Goal: Task Accomplishment & Management: Manage account settings

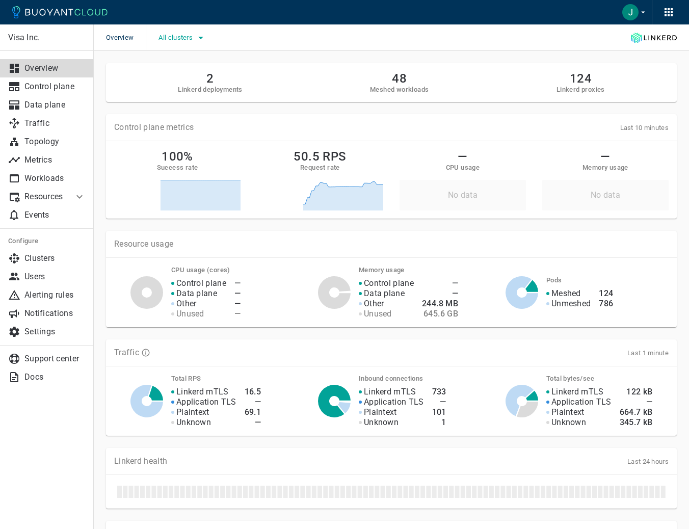
click at [173, 40] on span "All clusters" at bounding box center [176, 38] width 36 height 8
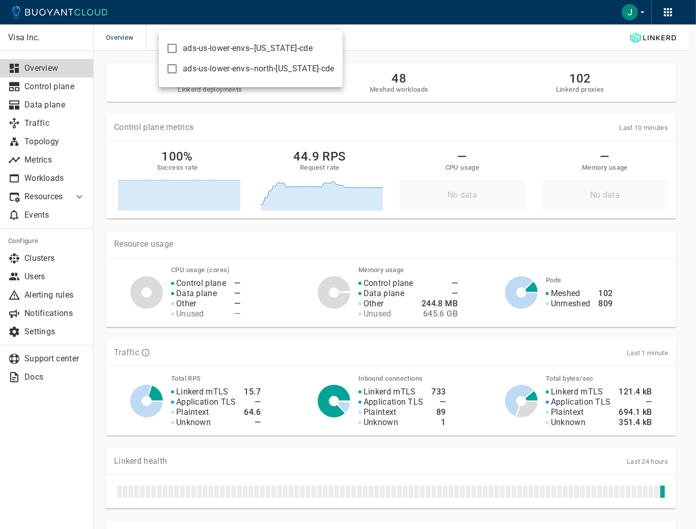
click at [407, 43] on div at bounding box center [348, 264] width 696 height 529
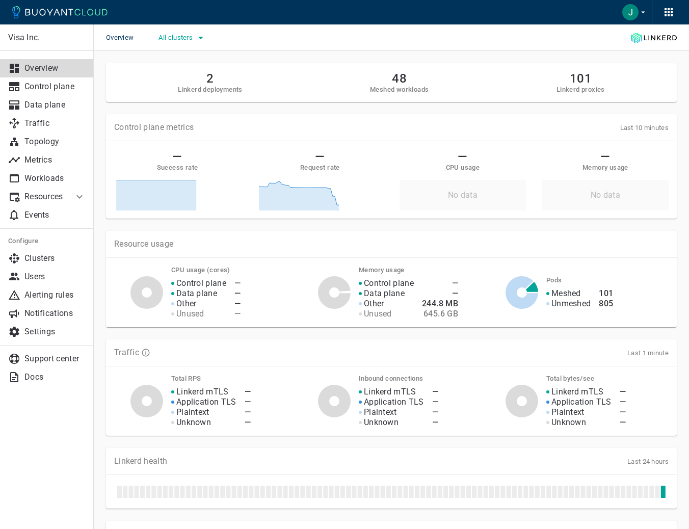
click at [198, 29] on div "All clusters" at bounding box center [176, 37] width 61 height 26
click at [192, 41] on button "All clusters" at bounding box center [182, 37] width 48 height 15
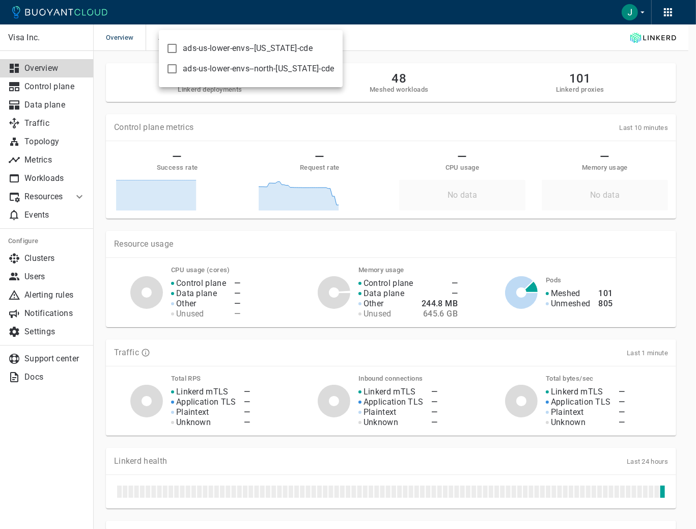
click at [211, 49] on span "ads-us-lower-envs--[US_STATE]-cde" at bounding box center [248, 48] width 130 height 10
click at [178, 49] on input "ads-us-lower-envs--[US_STATE]-cde" at bounding box center [172, 48] width 12 height 12
checkbox input "true"
click at [365, 36] on div at bounding box center [348, 264] width 696 height 529
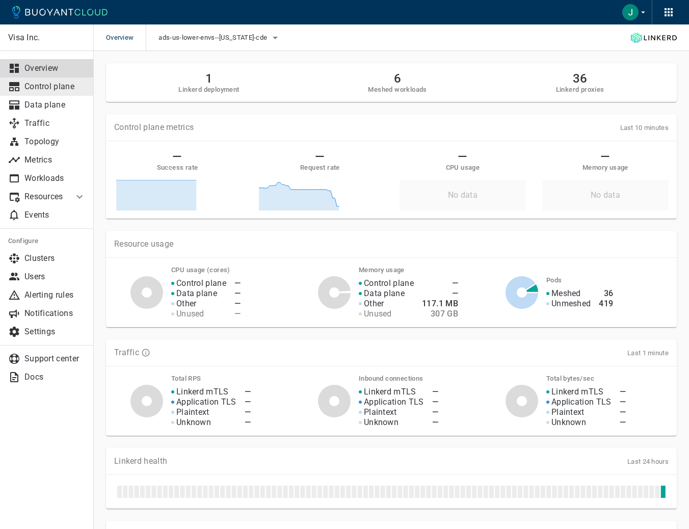
click at [49, 88] on p "Control plane" at bounding box center [54, 86] width 61 height 10
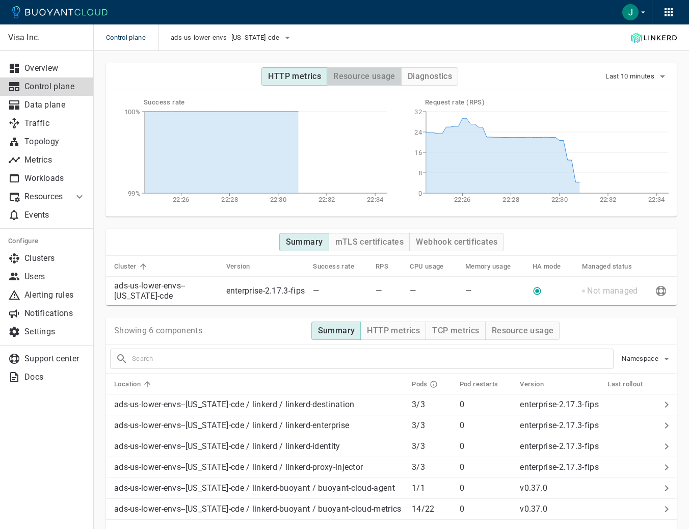
click at [372, 78] on h4 "Resource usage" at bounding box center [364, 76] width 62 height 10
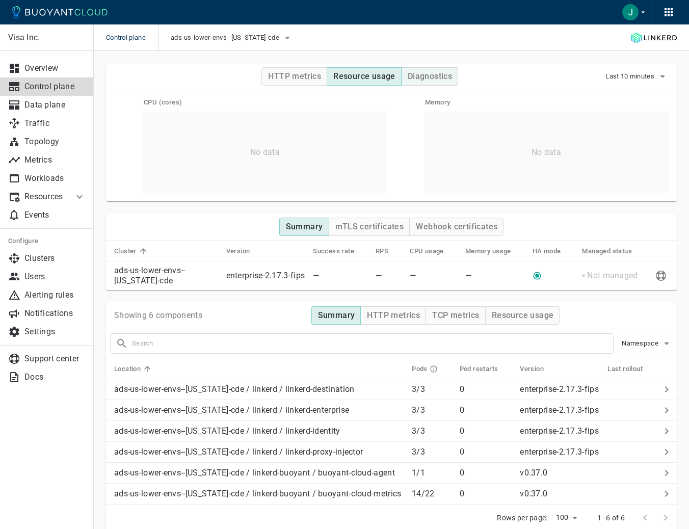
click at [415, 74] on h4 "Diagnostics" at bounding box center [429, 76] width 44 height 10
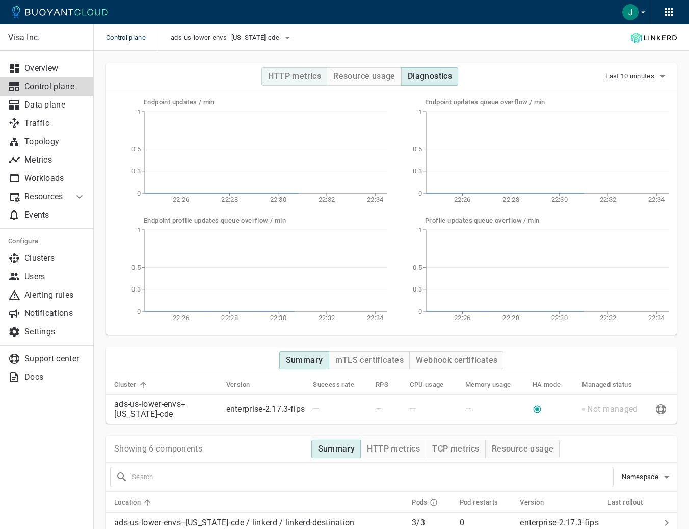
click at [289, 70] on button "HTTP metrics" at bounding box center [294, 76] width 66 height 18
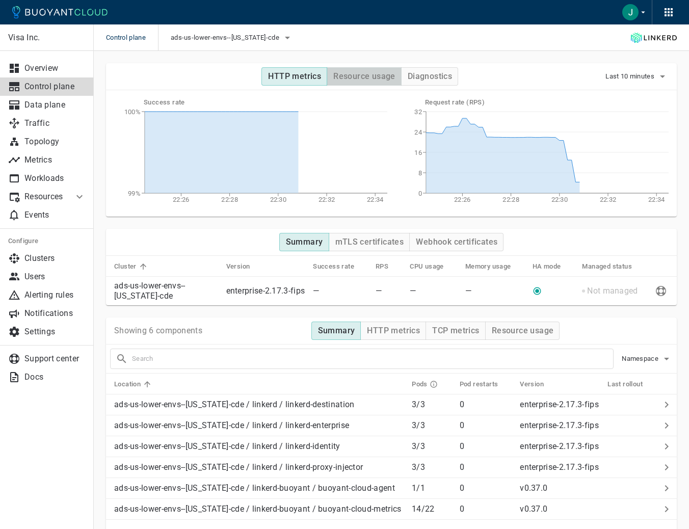
click at [346, 72] on h4 "Resource usage" at bounding box center [364, 76] width 62 height 10
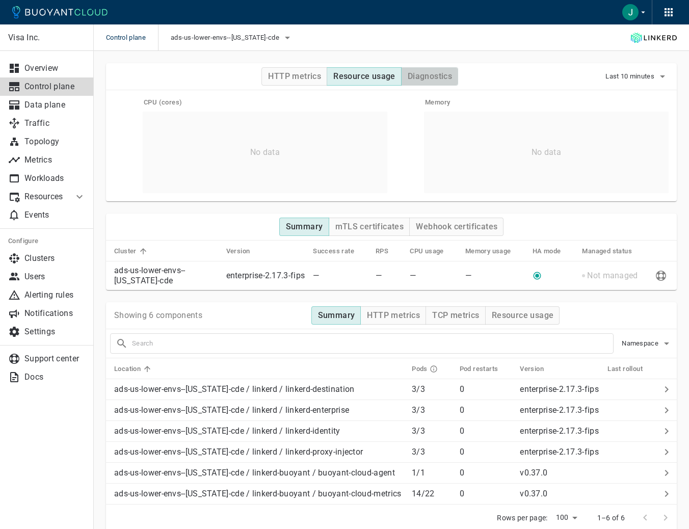
click at [430, 84] on button "Diagnostics" at bounding box center [429, 76] width 57 height 18
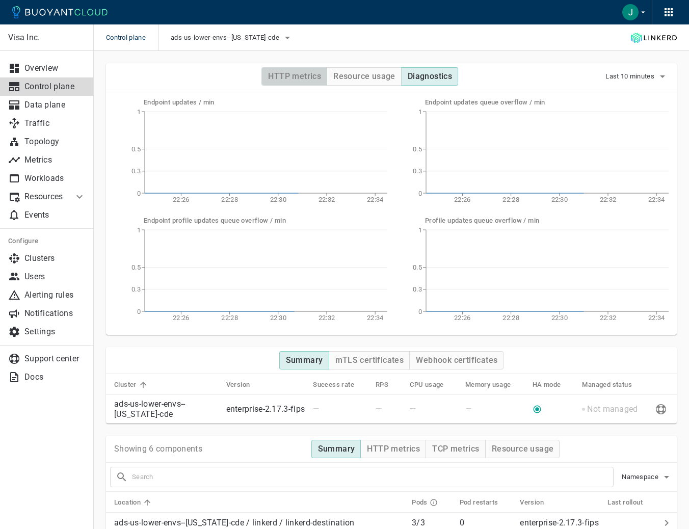
click at [304, 77] on h4 "HTTP metrics" at bounding box center [294, 76] width 53 height 10
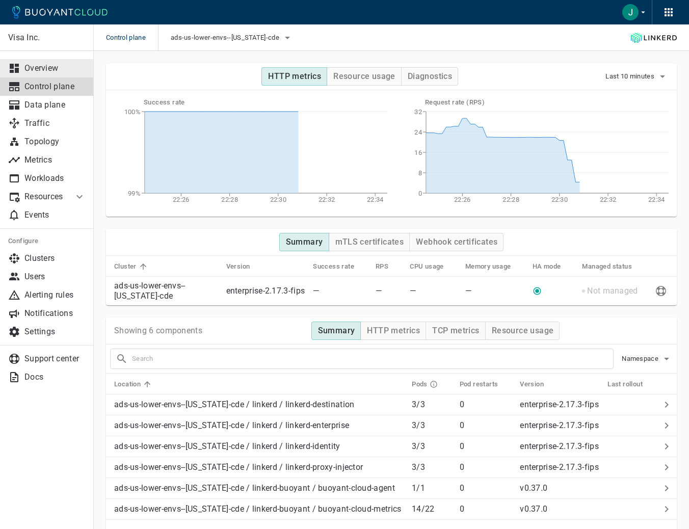
click at [37, 73] on p "Overview" at bounding box center [54, 68] width 61 height 10
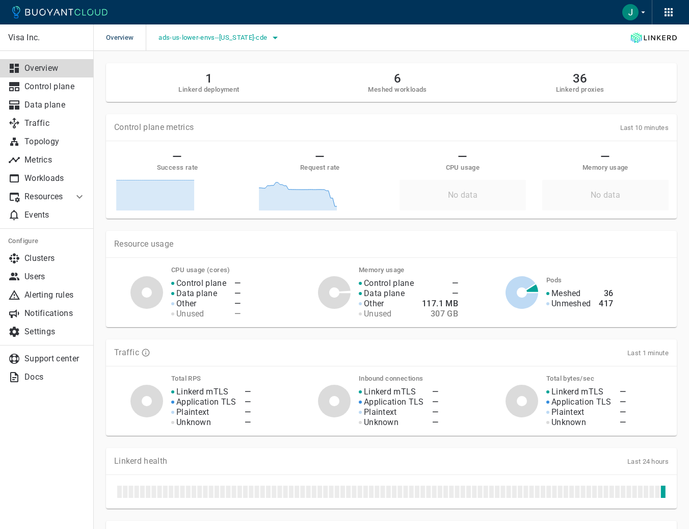
click at [229, 34] on span "ads-us-lower-envs--[US_STATE]-cde" at bounding box center [213, 38] width 111 height 8
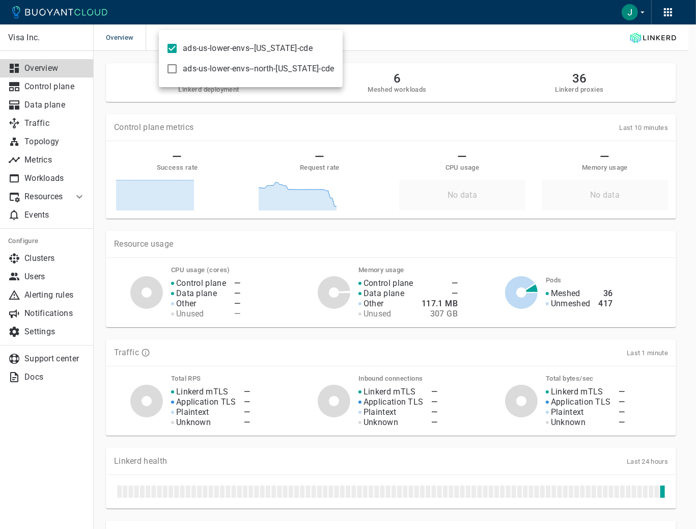
click at [193, 49] on span "ads-us-lower-envs--[US_STATE]-cde" at bounding box center [248, 48] width 130 height 10
click at [178, 49] on input "ads-us-lower-envs--[US_STATE]-cde" at bounding box center [172, 48] width 12 height 12
checkbox input "false"
click at [427, 65] on div at bounding box center [348, 264] width 696 height 529
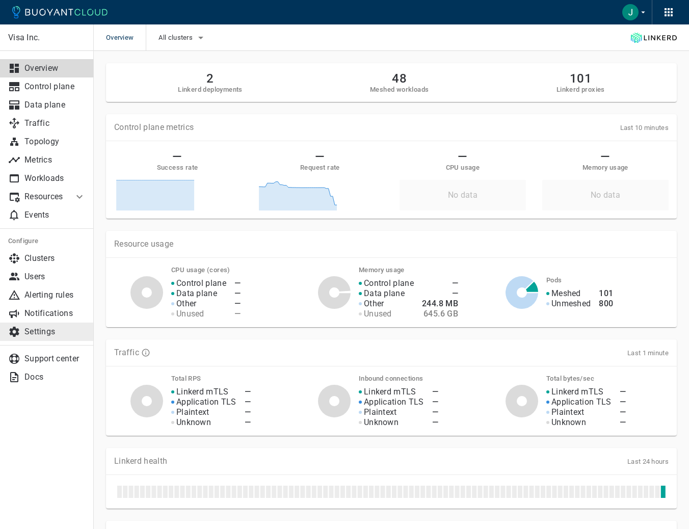
click at [61, 326] on p "Settings" at bounding box center [54, 331] width 61 height 10
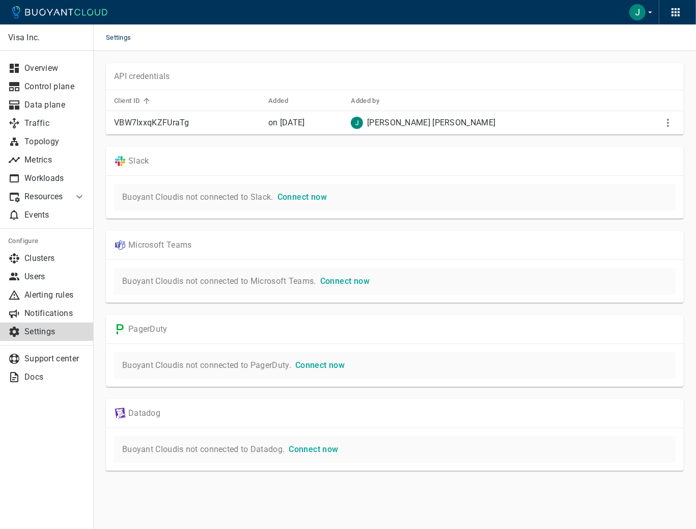
click at [642, 10] on img "button" at bounding box center [638, 12] width 16 height 16
click at [464, 62] on div at bounding box center [348, 264] width 696 height 529
click at [668, 14] on div at bounding box center [676, 12] width 24 height 24
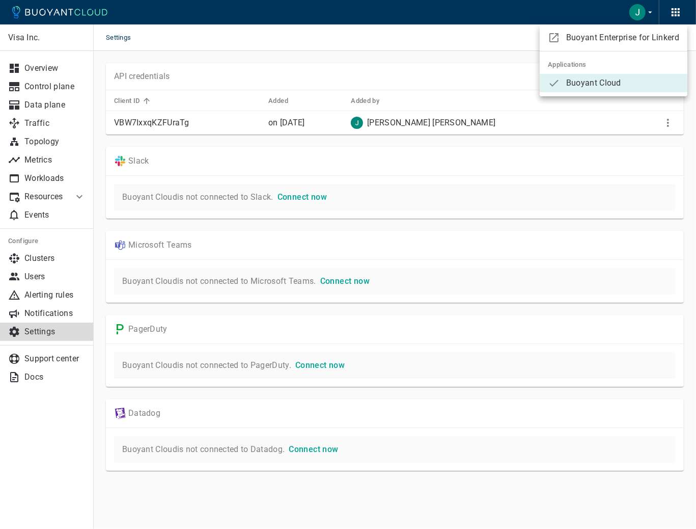
click at [674, 14] on div at bounding box center [348, 264] width 696 height 529
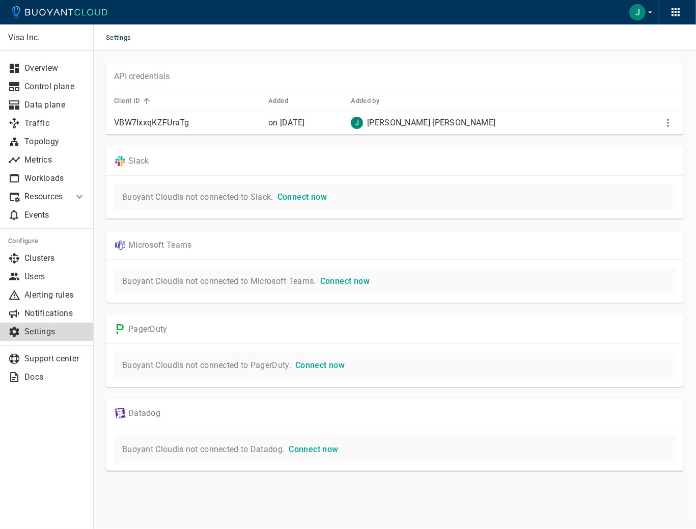
drag, startPoint x: 470, startPoint y: 37, endPoint x: 517, endPoint y: 19, distance: 51.1
click at [471, 37] on div "Settings" at bounding box center [395, 37] width 603 height 26
click at [674, 13] on icon "button" at bounding box center [676, 12] width 12 height 12
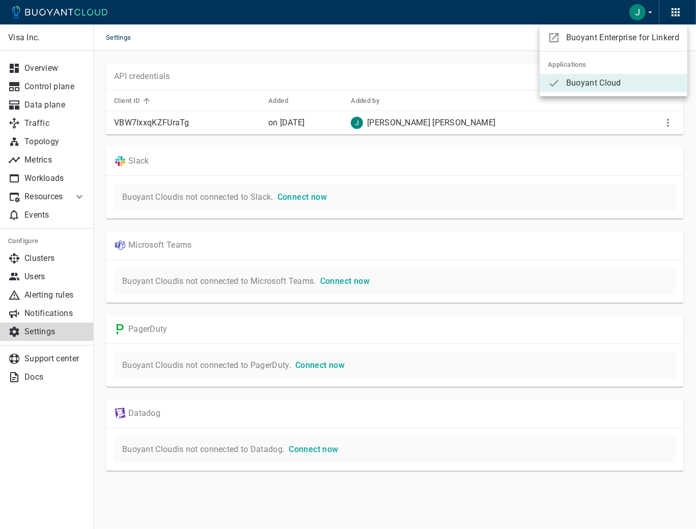
click at [489, 33] on div at bounding box center [348, 264] width 696 height 529
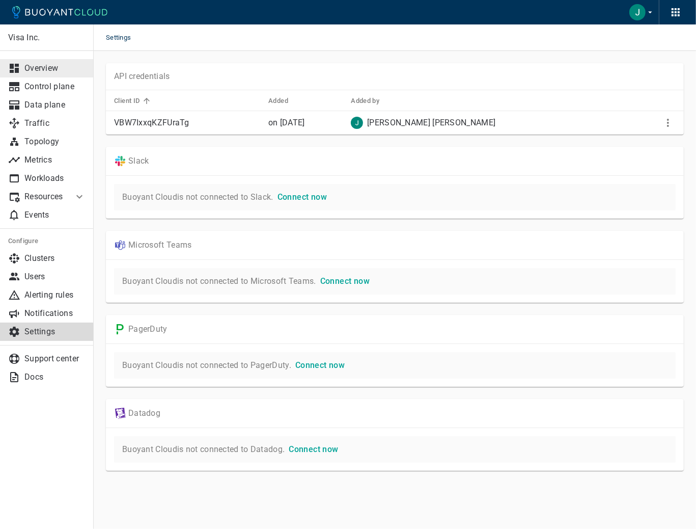
click at [49, 66] on p "Overview" at bounding box center [54, 68] width 61 height 10
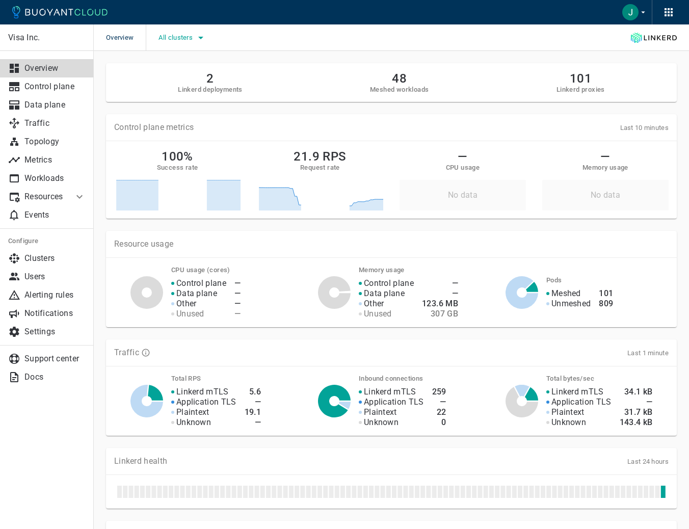
click at [204, 41] on icon "button" at bounding box center [201, 38] width 12 height 12
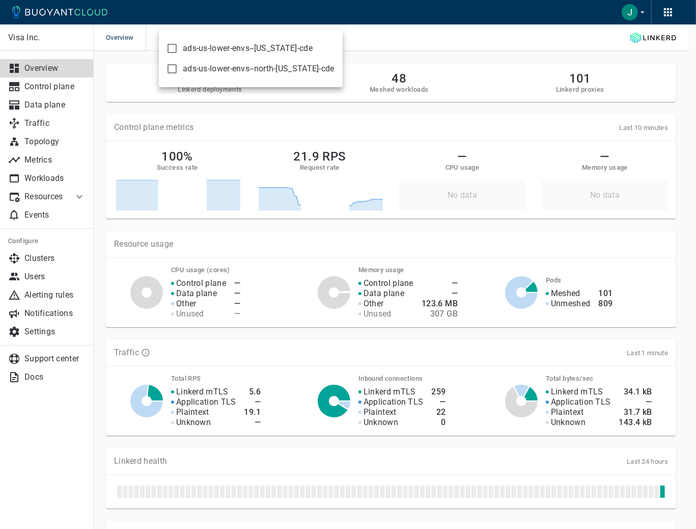
click at [203, 47] on span "ads-us-lower-envs--[US_STATE]-cde" at bounding box center [248, 48] width 130 height 10
click at [178, 47] on input "ads-us-lower-envs--[US_STATE]-cde" at bounding box center [172, 48] width 12 height 12
click at [222, 79] on div "ads-us-lower-envs--[US_STATE]-cde ads-us-lower-envs--north-[US_STATE]-cde" at bounding box center [251, 58] width 184 height 57
click at [224, 53] on span "ads-us-lower-envs--[US_STATE]-cde" at bounding box center [248, 48] width 130 height 10
click at [178, 53] on input "ads-us-lower-envs--[US_STATE]-cde" at bounding box center [172, 48] width 12 height 12
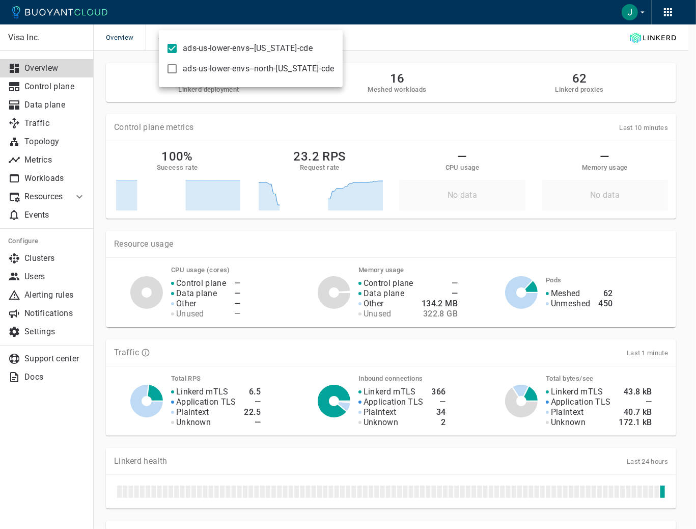
checkbox input "false"
click at [218, 68] on span "ads-us-lower-envs--north-[US_STATE]-cde" at bounding box center [259, 69] width 152 height 10
click at [178, 68] on input "ads-us-lower-envs--north-[US_STATE]-cde" at bounding box center [172, 69] width 12 height 12
checkbox input "true"
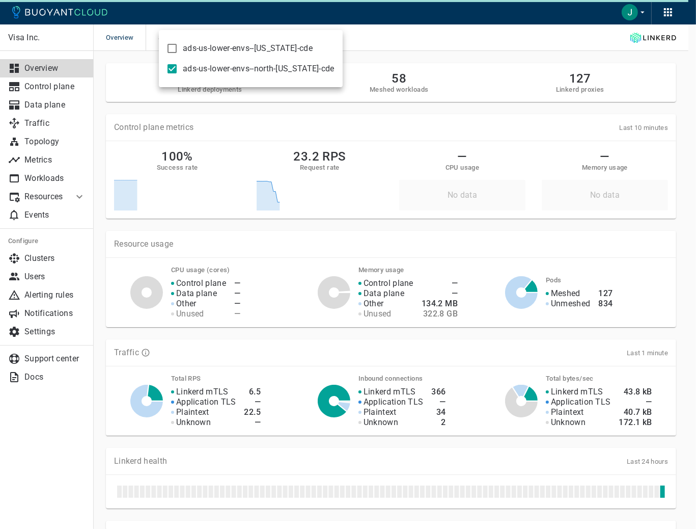
click at [409, 52] on div at bounding box center [348, 264] width 696 height 529
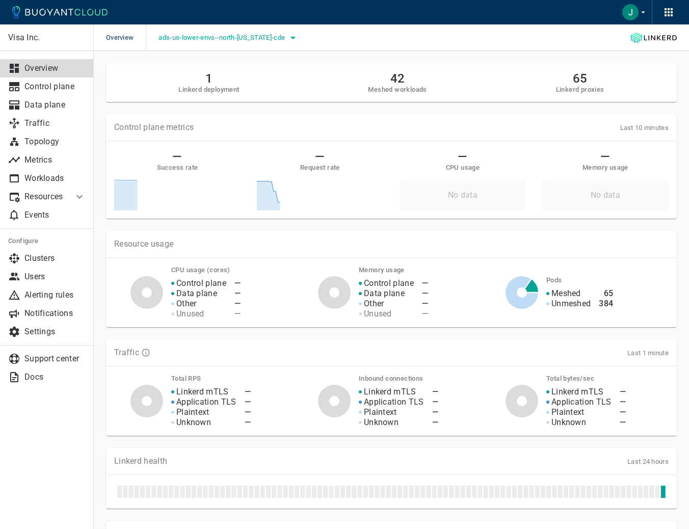
click at [249, 35] on span "ads-us-lower-envs--north-[US_STATE]-cde" at bounding box center [222, 38] width 128 height 8
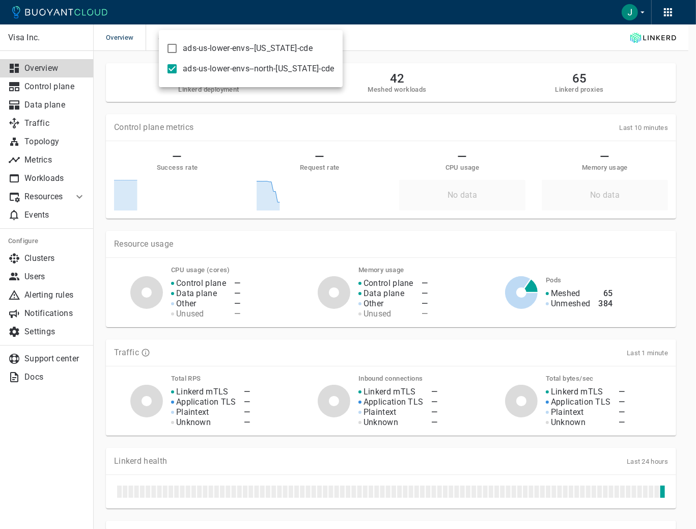
click at [230, 51] on span "ads-us-lower-envs--[US_STATE]-cde" at bounding box center [248, 48] width 130 height 10
click at [178, 51] on input "ads-us-lower-envs--[US_STATE]-cde" at bounding box center [172, 48] width 12 height 12
checkbox input "true"
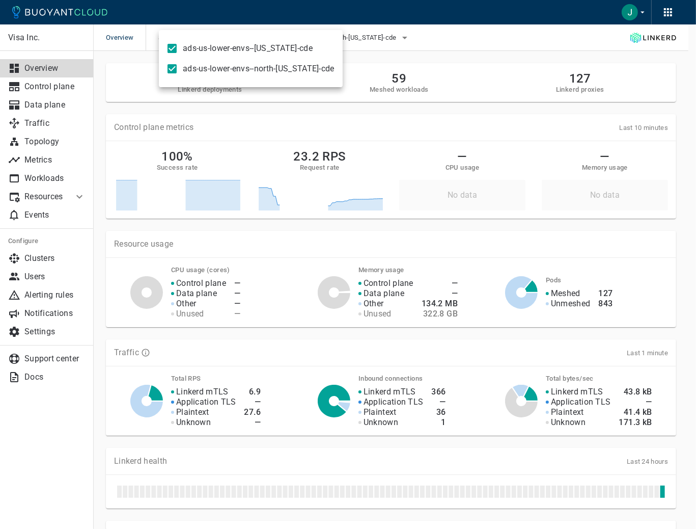
click at [262, 67] on span "ads-us-lower-envs--north-[US_STATE]-cde" at bounding box center [259, 69] width 152 height 10
click at [178, 67] on input "ads-us-lower-envs--north-[US_STATE]-cde" at bounding box center [172, 69] width 12 height 12
checkbox input "false"
click at [451, 30] on div at bounding box center [348, 264] width 696 height 529
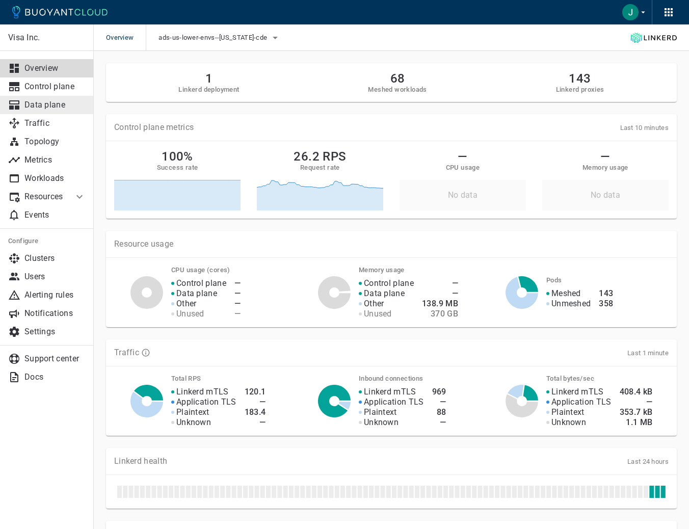
click at [47, 106] on p "Data plane" at bounding box center [54, 105] width 61 height 10
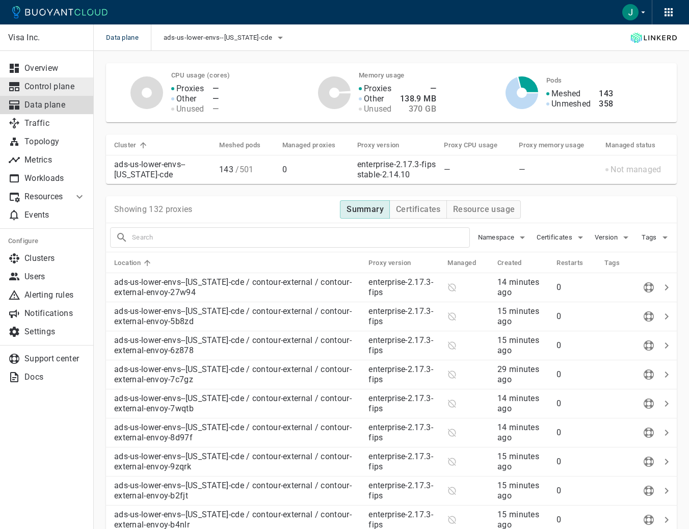
click at [52, 90] on p "Control plane" at bounding box center [54, 86] width 61 height 10
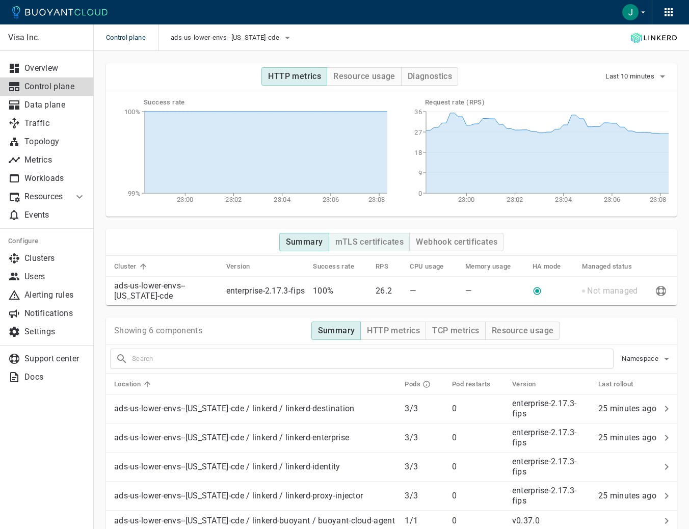
click at [365, 246] on h4 "mTLS certificates" at bounding box center [369, 242] width 69 height 10
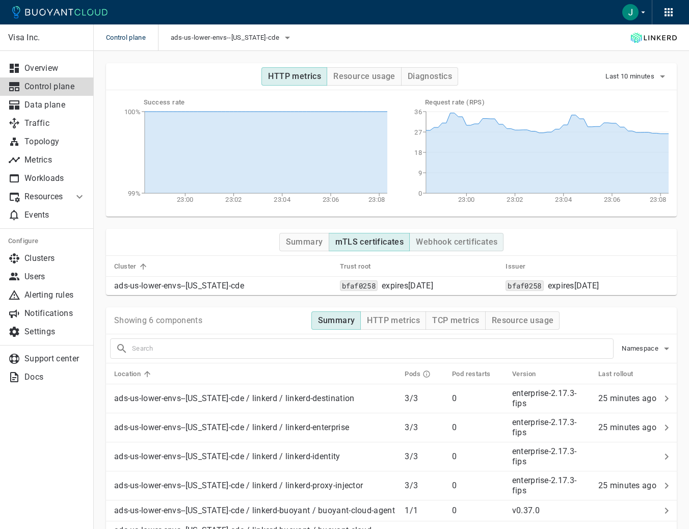
click at [449, 239] on h4 "Webhook certificates" at bounding box center [456, 242] width 81 height 10
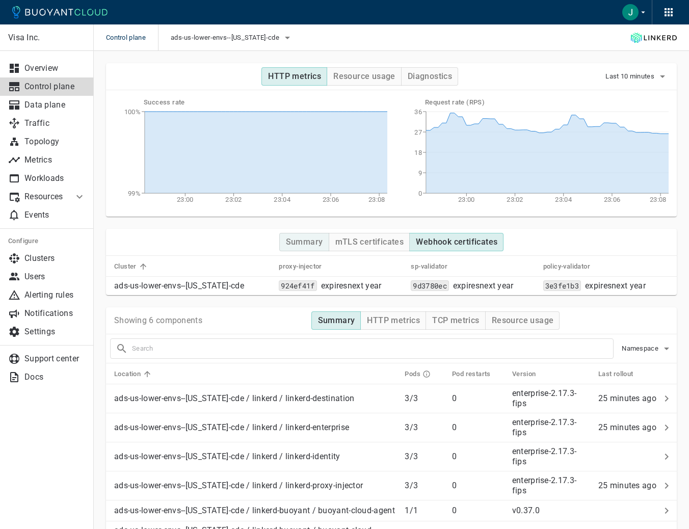
click at [307, 237] on h4 "Summary" at bounding box center [304, 242] width 37 height 10
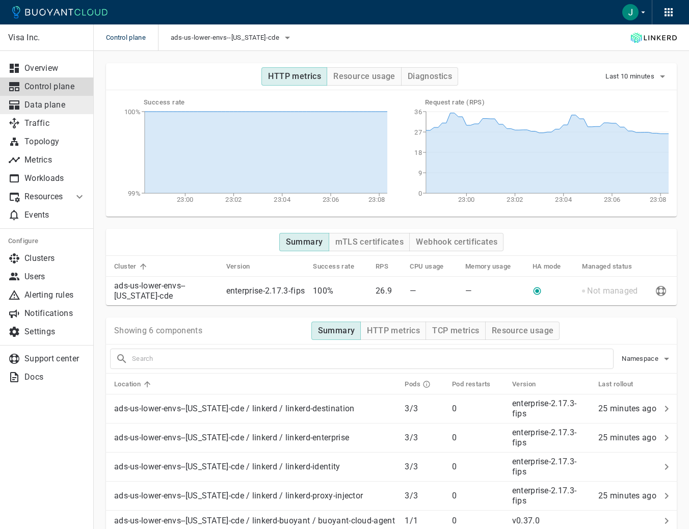
click at [60, 112] on link "Data plane" at bounding box center [47, 105] width 94 height 18
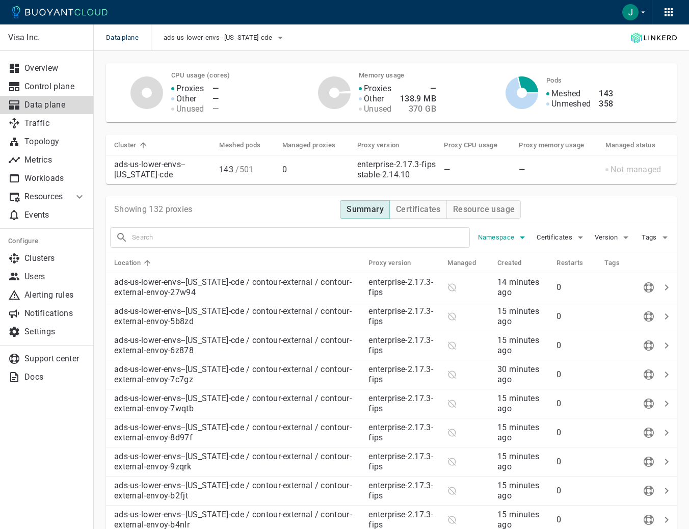
click at [509, 239] on span "Namespace" at bounding box center [497, 237] width 39 height 8
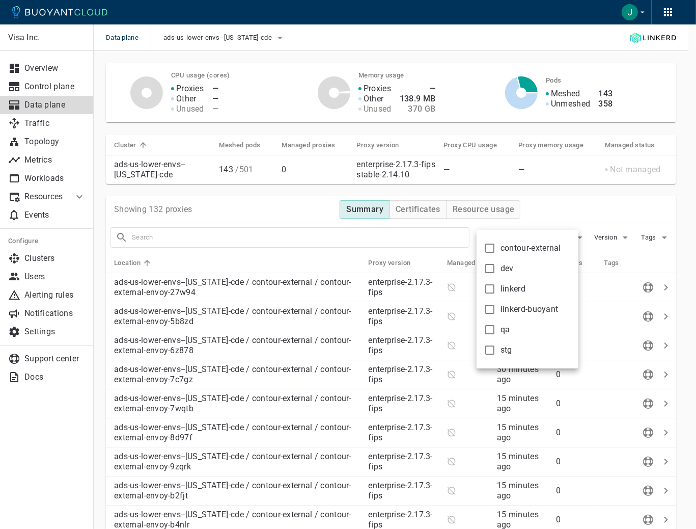
click at [592, 212] on div at bounding box center [348, 264] width 696 height 529
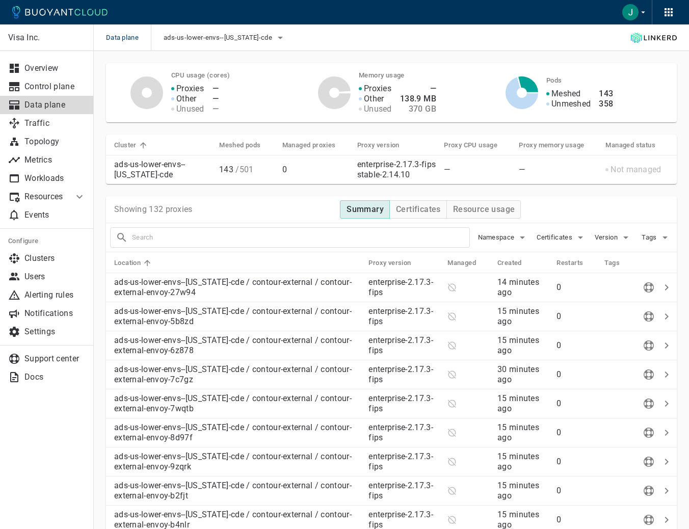
click at [563, 240] on span "Certificates" at bounding box center [555, 237] width 38 height 8
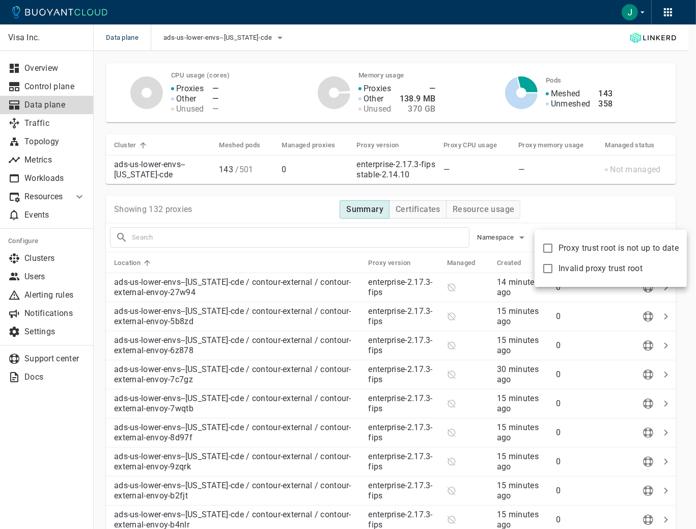
click at [566, 228] on div at bounding box center [348, 264] width 696 height 529
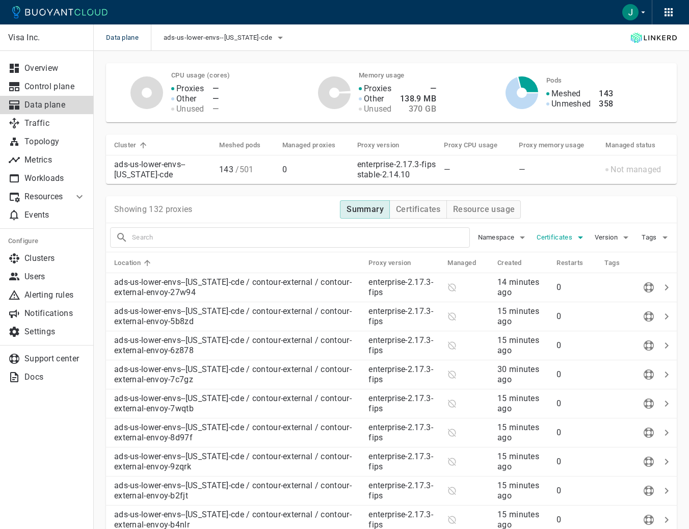
click at [565, 234] on span "Certificates" at bounding box center [555, 237] width 38 height 8
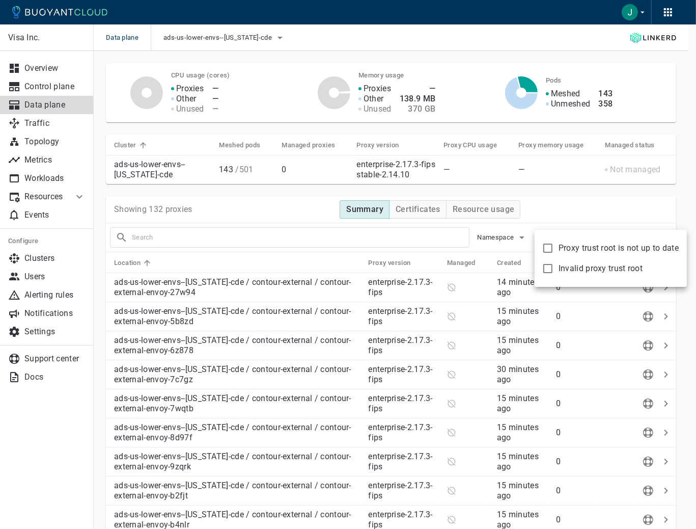
click at [586, 200] on div at bounding box center [348, 264] width 696 height 529
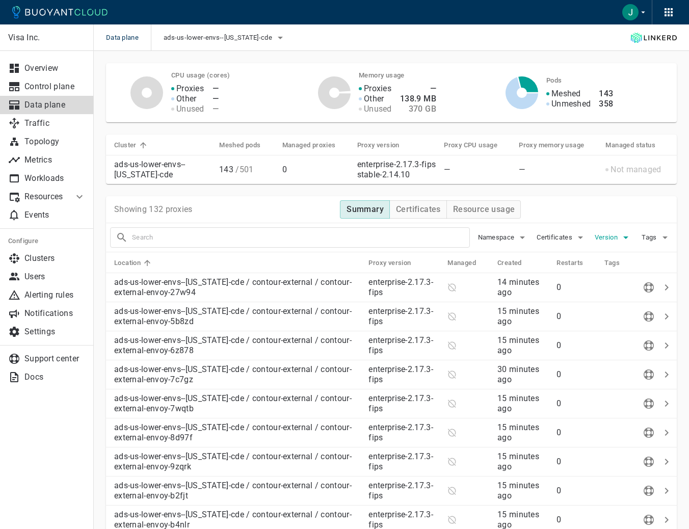
click at [601, 241] on button "Version" at bounding box center [612, 237] width 37 height 15
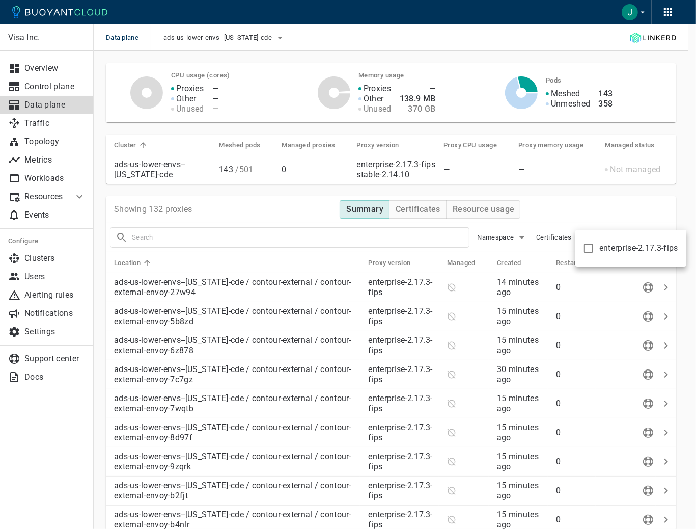
click at [592, 208] on div at bounding box center [348, 264] width 696 height 529
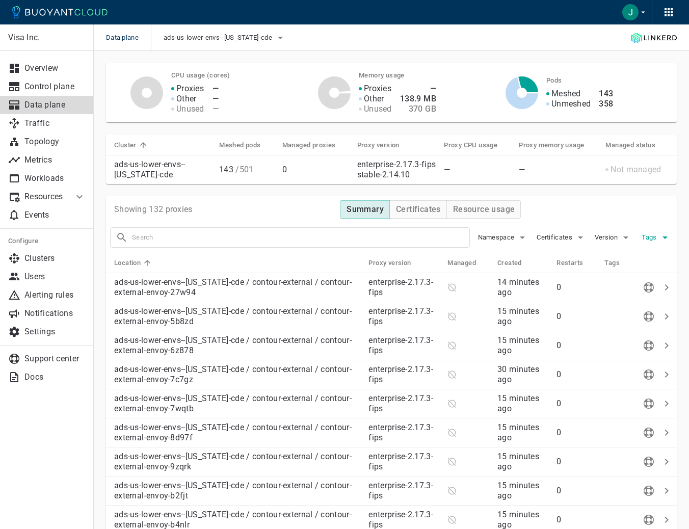
click at [659, 233] on icon "button" at bounding box center [665, 237] width 12 height 12
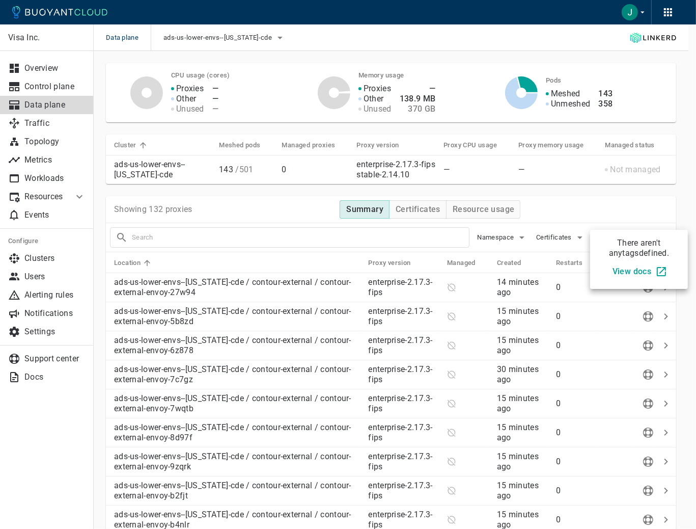
click at [622, 210] on div at bounding box center [348, 264] width 696 height 529
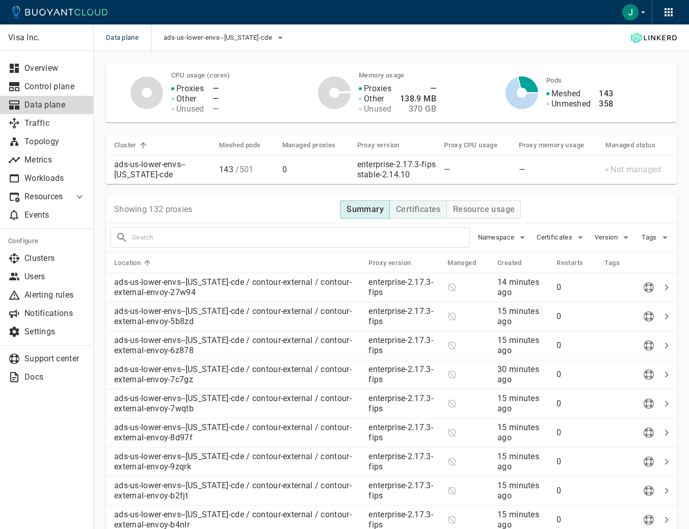
click at [407, 213] on h4 "Certificates" at bounding box center [418, 209] width 45 height 10
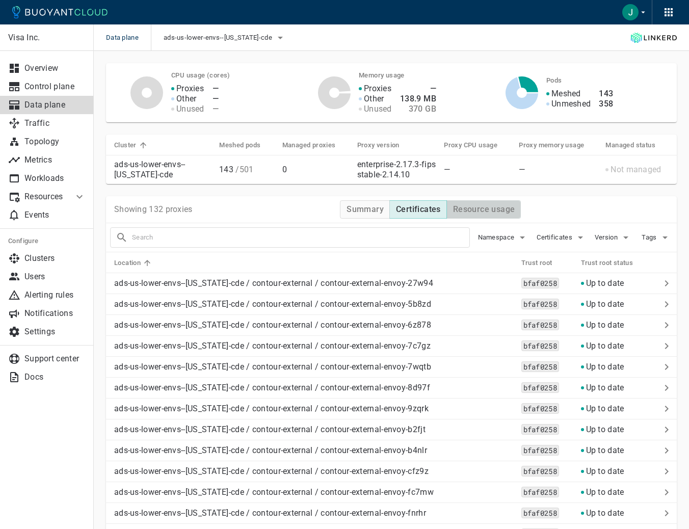
click at [462, 207] on h4 "Resource usage" at bounding box center [484, 209] width 62 height 10
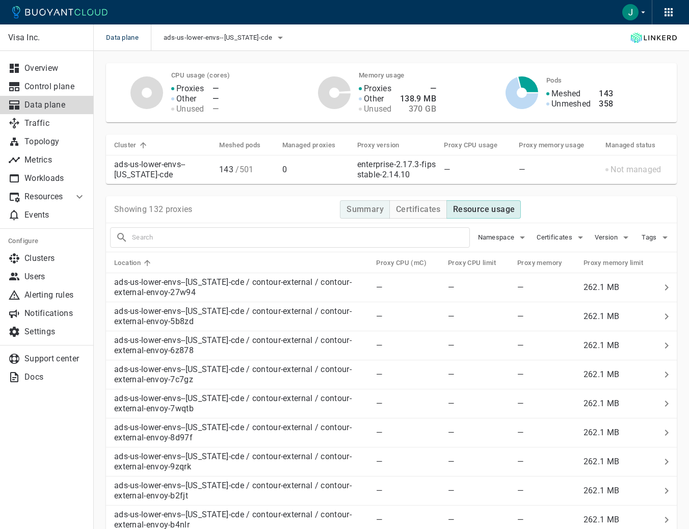
click at [359, 204] on h4 "Summary" at bounding box center [364, 209] width 37 height 10
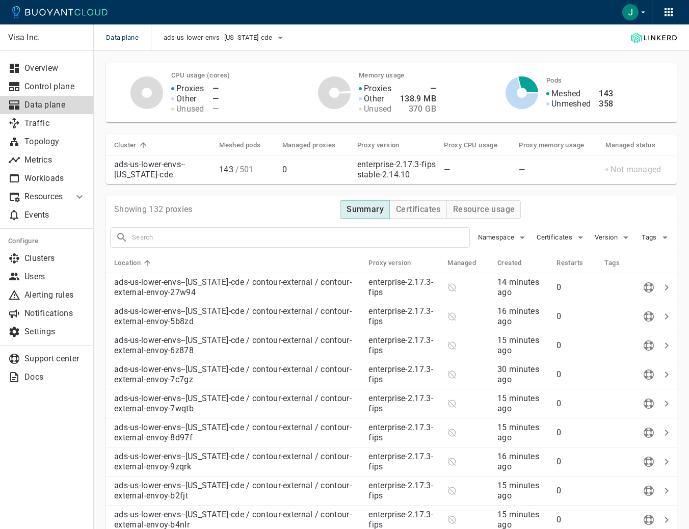
click at [236, 165] on span "/ 501" at bounding box center [243, 170] width 20 height 10
click at [242, 44] on button "ads-us-lower-envs--[US_STATE]-cde" at bounding box center [224, 37] width 123 height 15
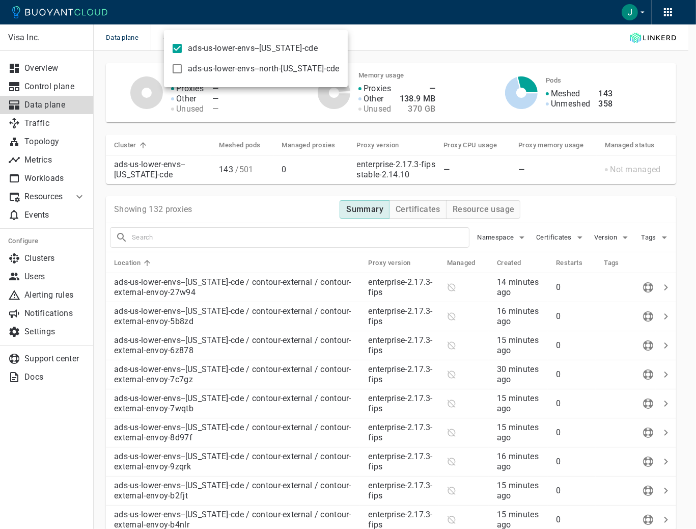
drag, startPoint x: 390, startPoint y: 23, endPoint x: 384, endPoint y: 21, distance: 6.2
click at [390, 23] on div at bounding box center [348, 264] width 696 height 529
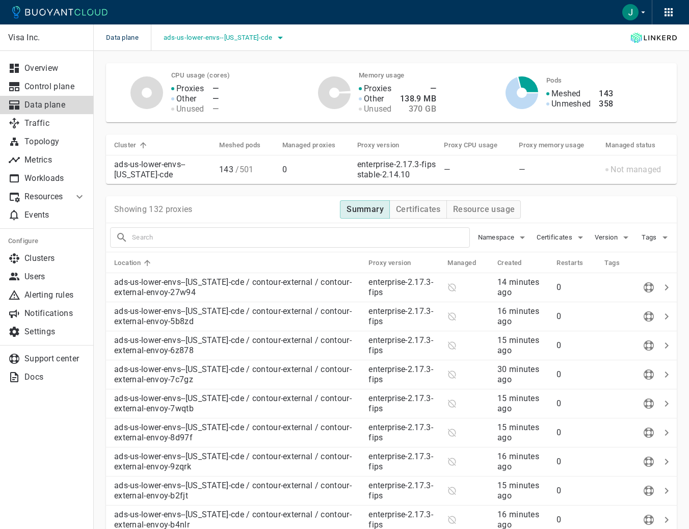
click at [202, 32] on button "ads-us-lower-envs--[US_STATE]-cde" at bounding box center [224, 37] width 123 height 15
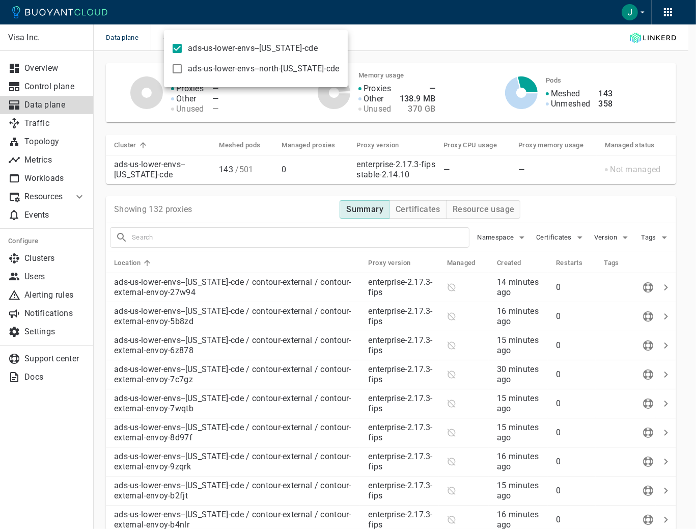
drag, startPoint x: 364, startPoint y: 30, endPoint x: 350, endPoint y: 1, distance: 31.9
click at [365, 25] on div at bounding box center [348, 264] width 696 height 529
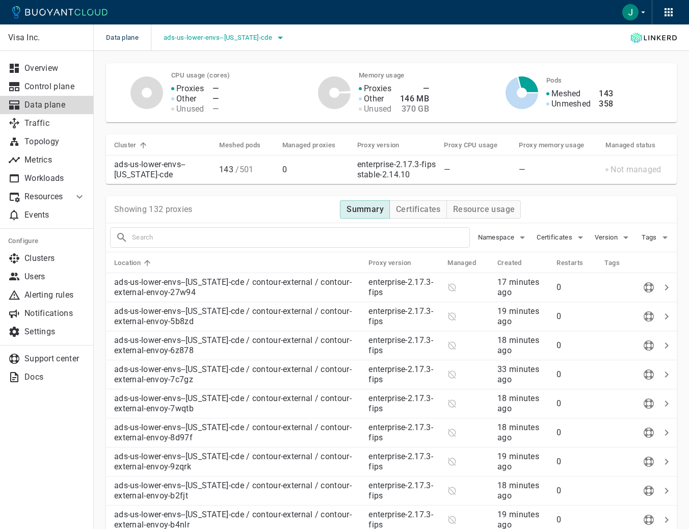
click at [214, 40] on span "ads-us-lower-envs--[US_STATE]-cde" at bounding box center [218, 38] width 111 height 8
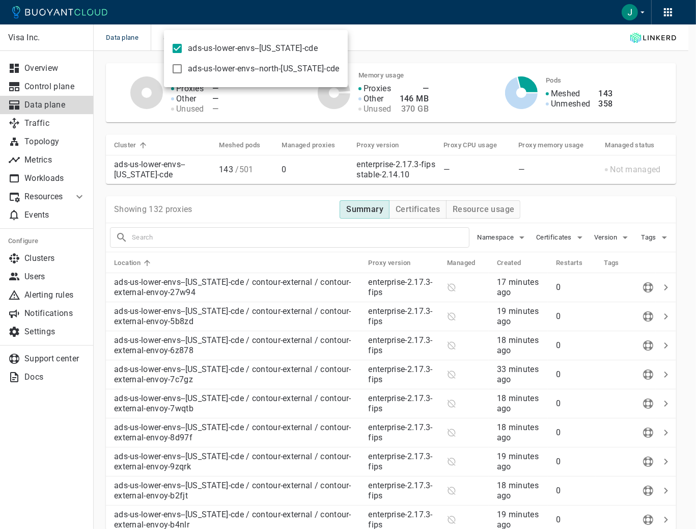
click at [305, 18] on div at bounding box center [348, 264] width 696 height 529
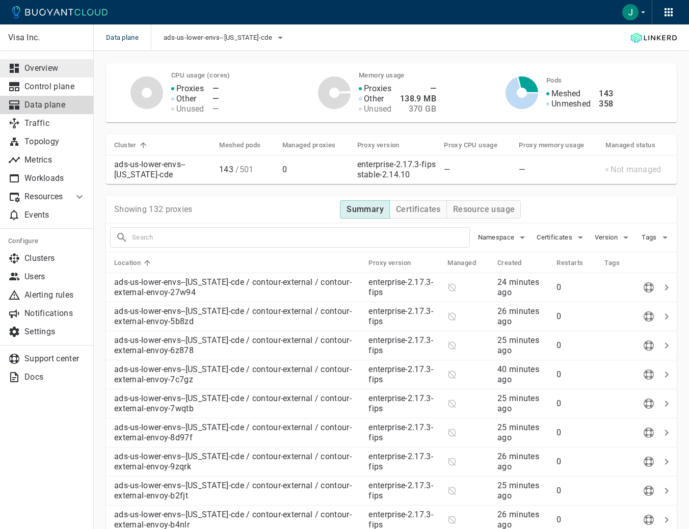
click at [64, 64] on p "Overview" at bounding box center [54, 68] width 61 height 10
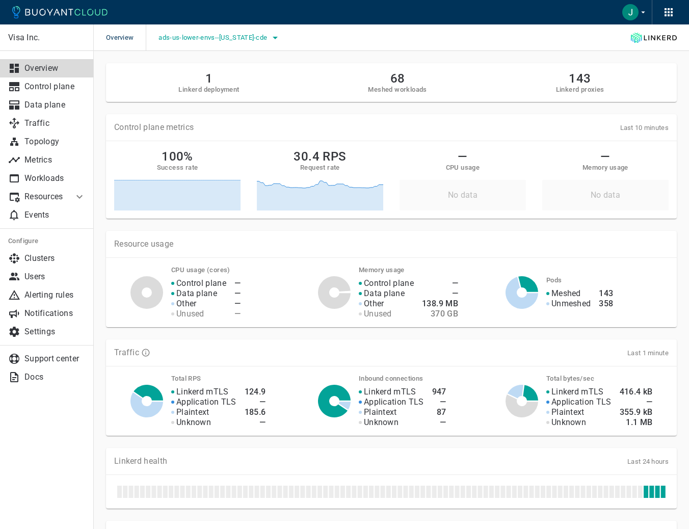
click at [225, 37] on span "ads-us-lower-envs--[US_STATE]-cde" at bounding box center [213, 38] width 111 height 8
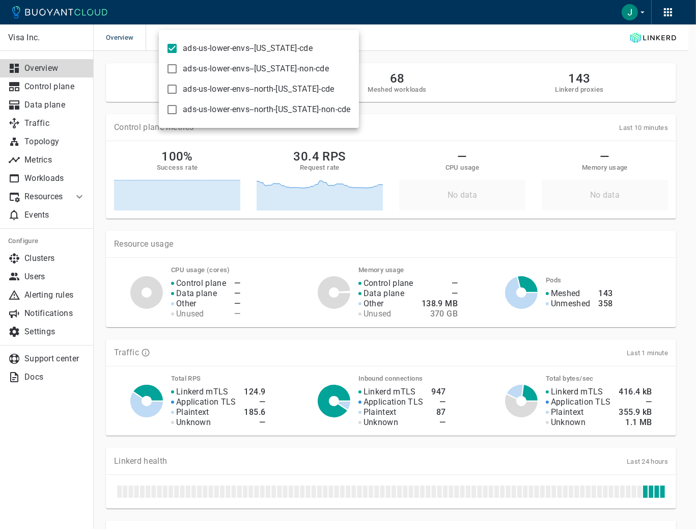
click at [226, 47] on span "ads-us-lower-envs--[US_STATE]-cde" at bounding box center [248, 48] width 130 height 10
click at [178, 47] on input "ads-us-lower-envs--[US_STATE]-cde" at bounding box center [172, 48] width 12 height 12
checkbox input "false"
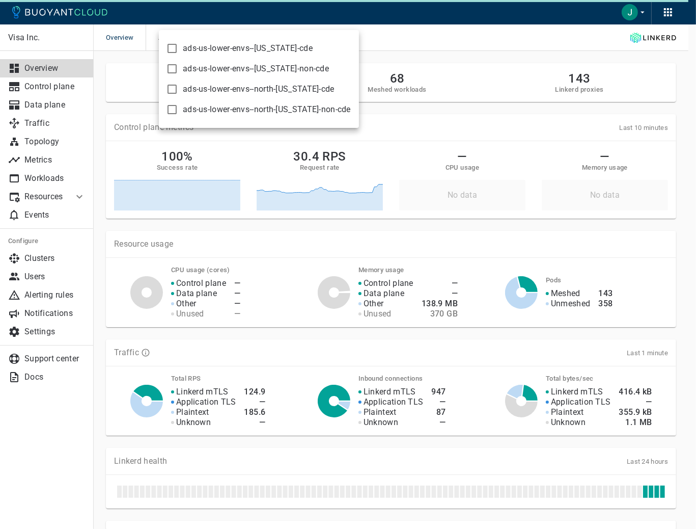
click at [182, 19] on div at bounding box center [348, 264] width 696 height 529
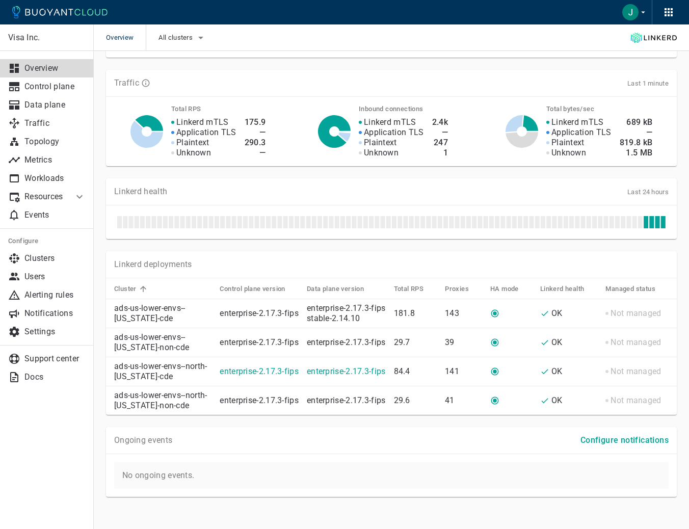
scroll to position [277, 0]
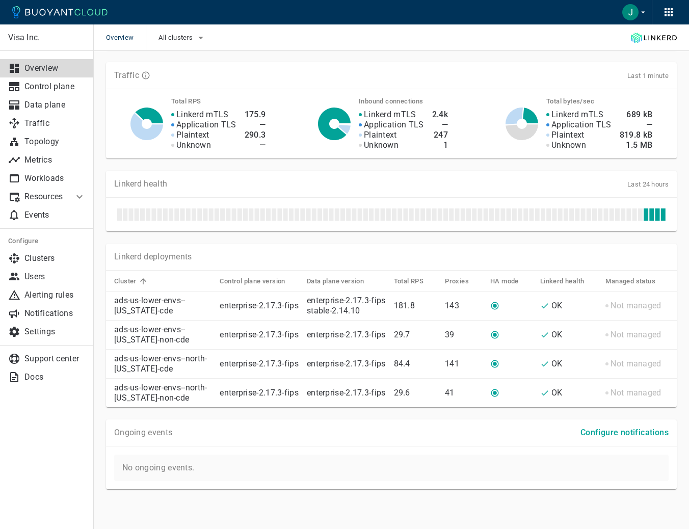
click at [633, 432] on h4 "Configure notifications" at bounding box center [624, 432] width 88 height 10
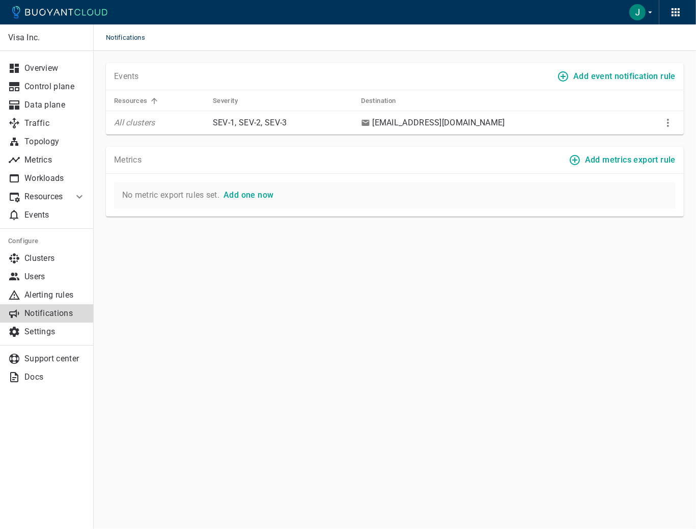
click at [627, 155] on h4 "Add metrics export rule" at bounding box center [630, 160] width 91 height 10
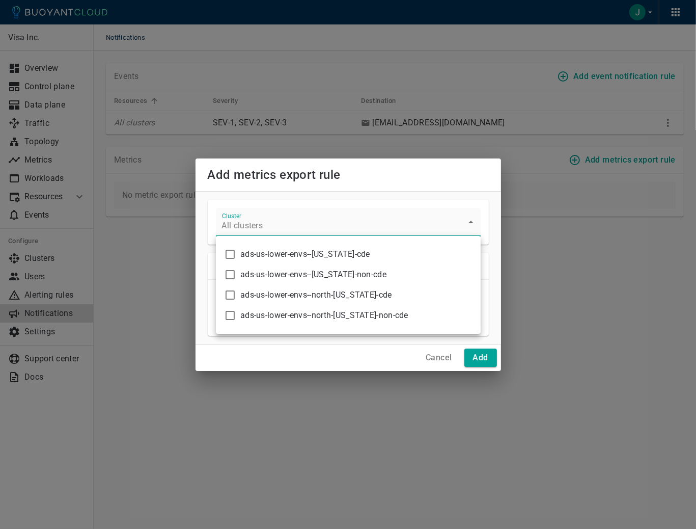
click at [357, 229] on body "Notifications Visa Inc. Overview Control plane Data plane Traffic Topology Metr…" at bounding box center [348, 264] width 696 height 529
click at [357, 229] on div at bounding box center [348, 264] width 696 height 529
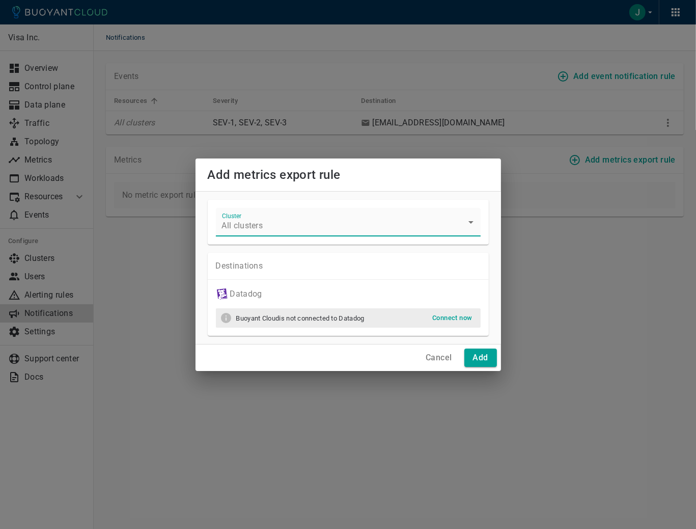
click at [428, 360] on h4 "Cancel" at bounding box center [439, 357] width 26 height 10
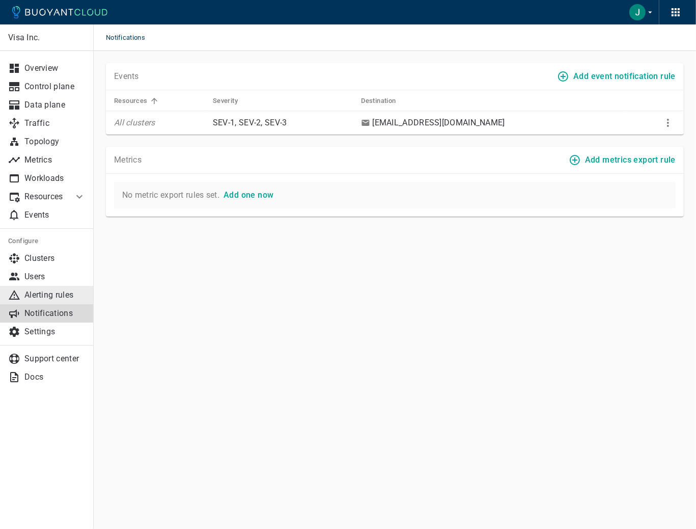
click at [53, 297] on p "Alerting rules" at bounding box center [54, 295] width 61 height 10
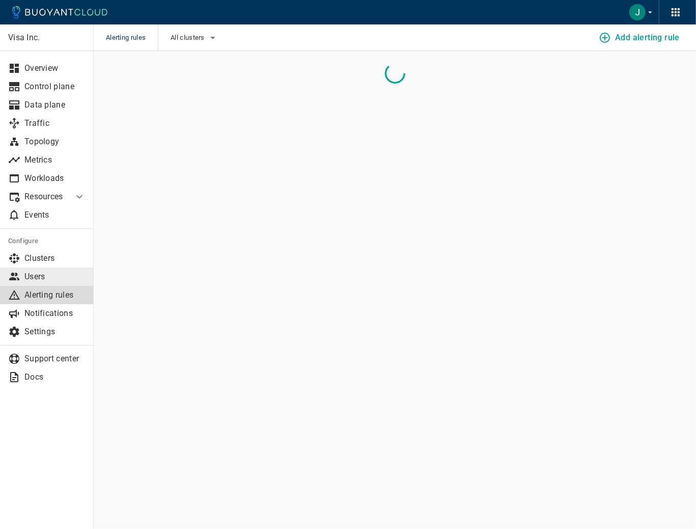
click at [46, 274] on p "Users" at bounding box center [54, 276] width 61 height 10
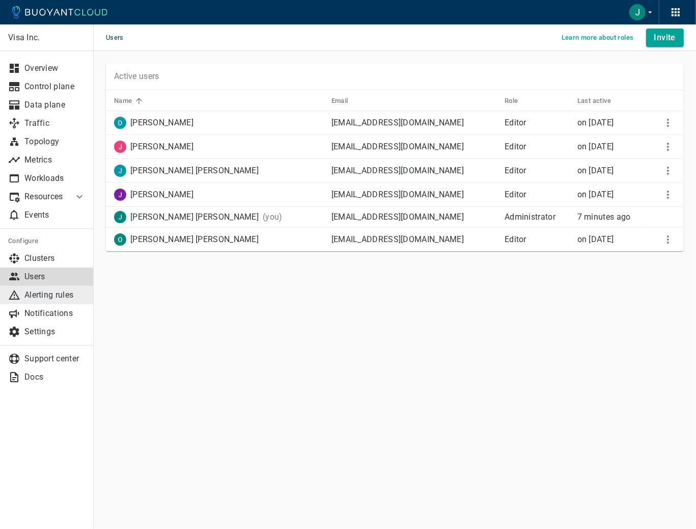
click at [57, 301] on link "Alerting rules" at bounding box center [47, 295] width 94 height 18
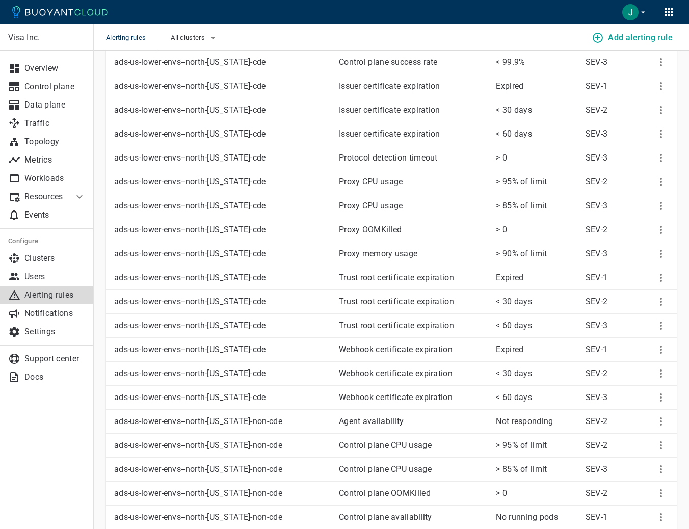
scroll to position [1477, 0]
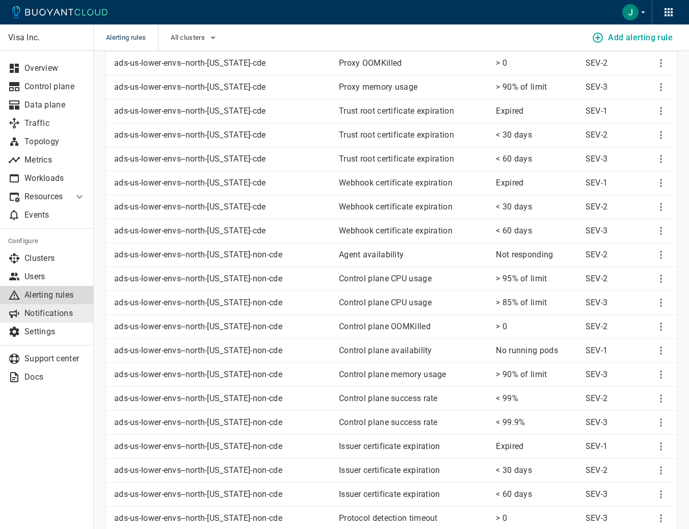
click at [33, 309] on p "Notifications" at bounding box center [54, 313] width 61 height 10
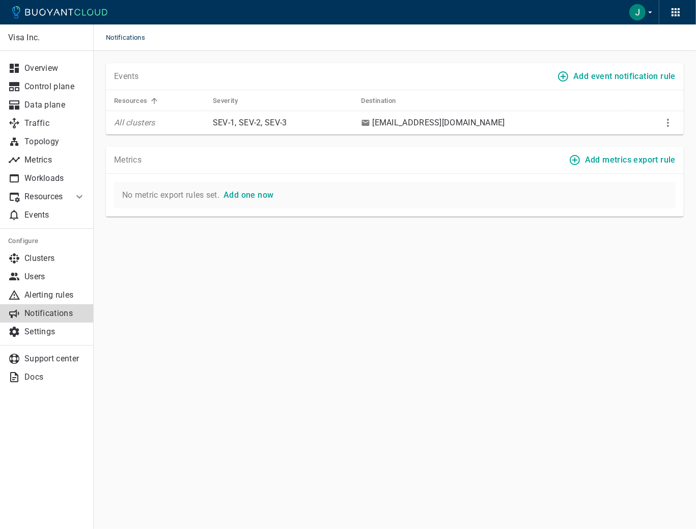
click at [620, 76] on h4 "Add event notification rule" at bounding box center [625, 76] width 102 height 10
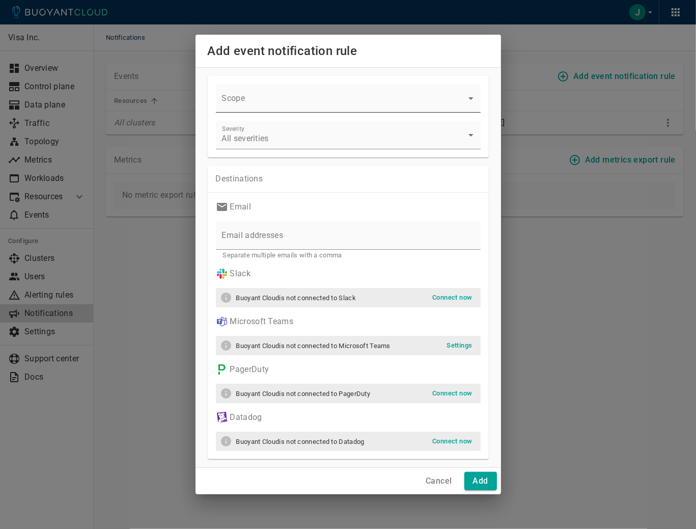
click at [269, 94] on body "Notifications Visa Inc. Overview Control plane Data plane Traffic Topology Metr…" at bounding box center [348, 264] width 696 height 529
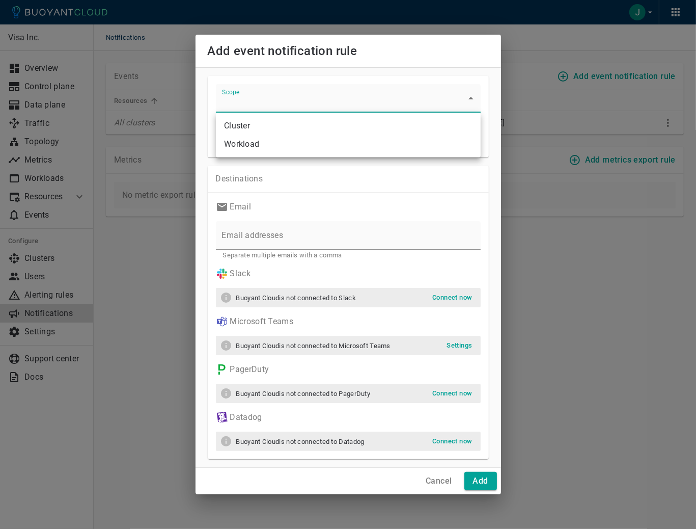
click at [239, 126] on li "Cluster" at bounding box center [348, 126] width 265 height 18
type input "cluster"
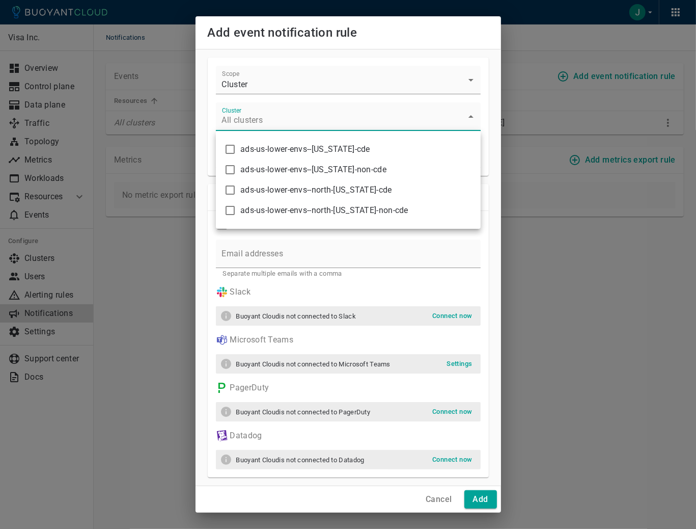
click at [259, 117] on body "Notifications Visa Inc. Overview Control plane Data plane Traffic Topology Metr…" at bounding box center [348, 264] width 696 height 529
click at [259, 117] on div at bounding box center [348, 264] width 696 height 529
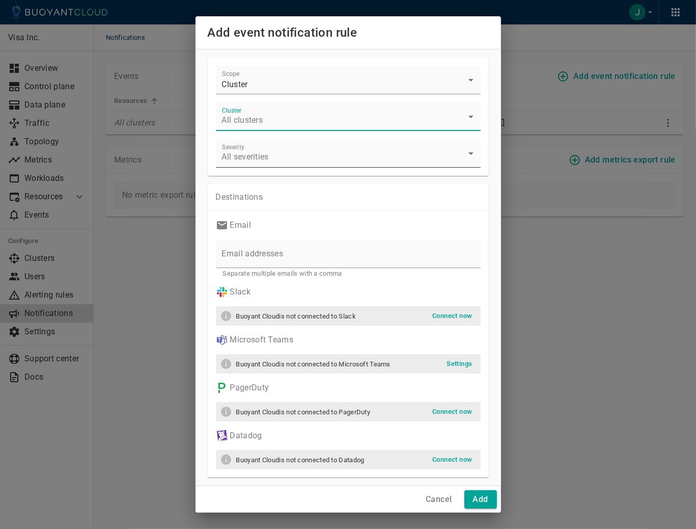
click at [267, 153] on body "Notifications Visa Inc. Overview Control plane Data plane Traffic Topology Metr…" at bounding box center [348, 264] width 696 height 529
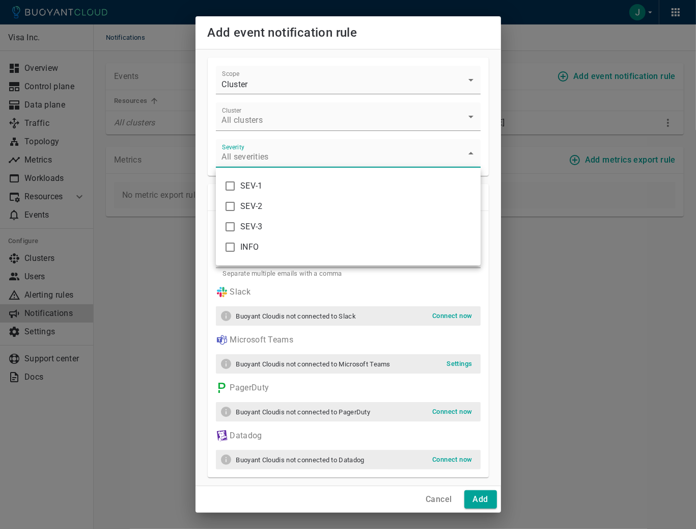
click at [274, 141] on div at bounding box center [348, 264] width 696 height 529
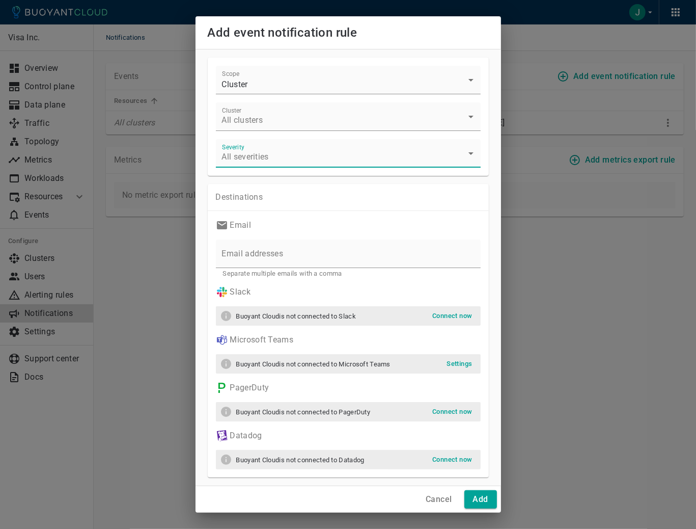
click at [434, 492] on button "Cancel" at bounding box center [439, 499] width 34 height 18
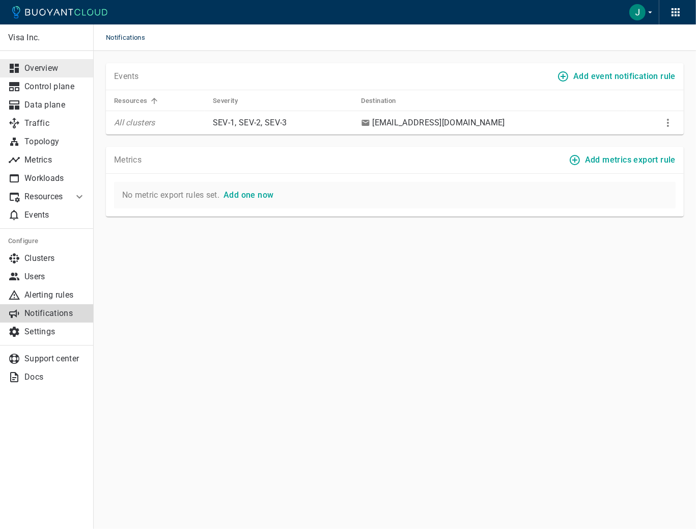
click at [37, 64] on p "Overview" at bounding box center [54, 68] width 61 height 10
